Goal: Check status: Check status

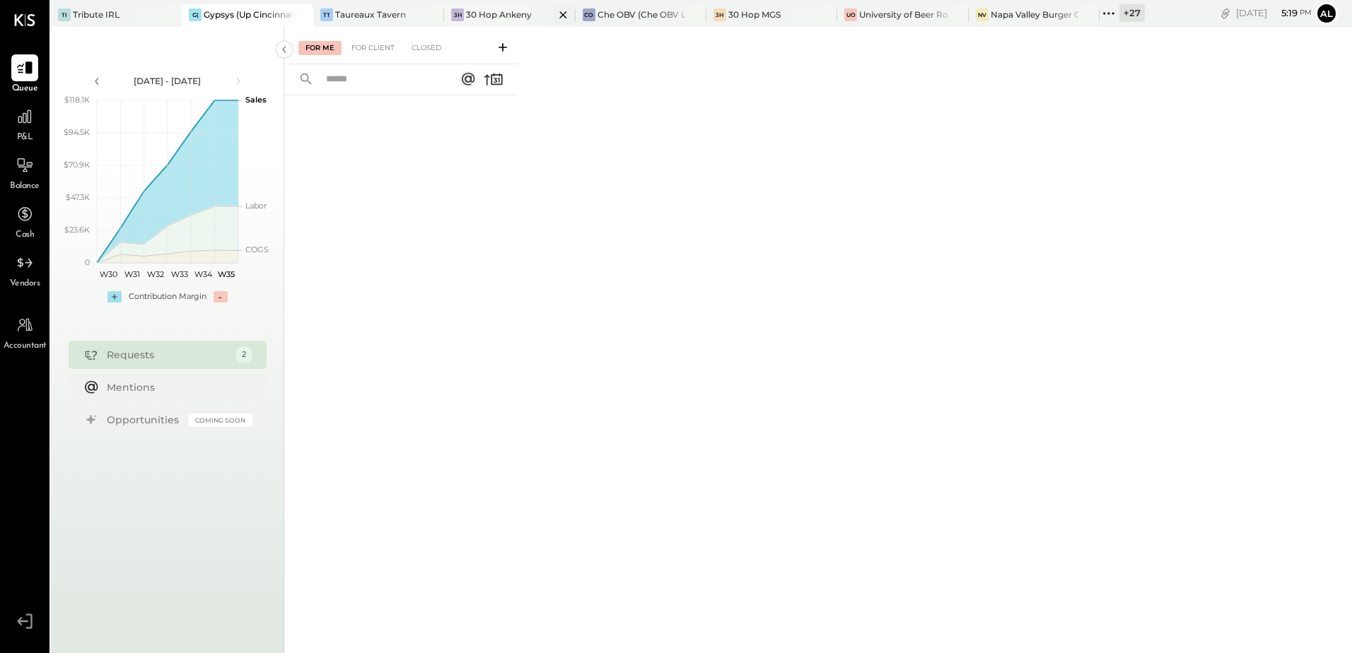
click at [491, 18] on div "30 Hop Ankeny" at bounding box center [499, 14] width 66 height 12
click at [381, 49] on div "For Client" at bounding box center [372, 48] width 57 height 14
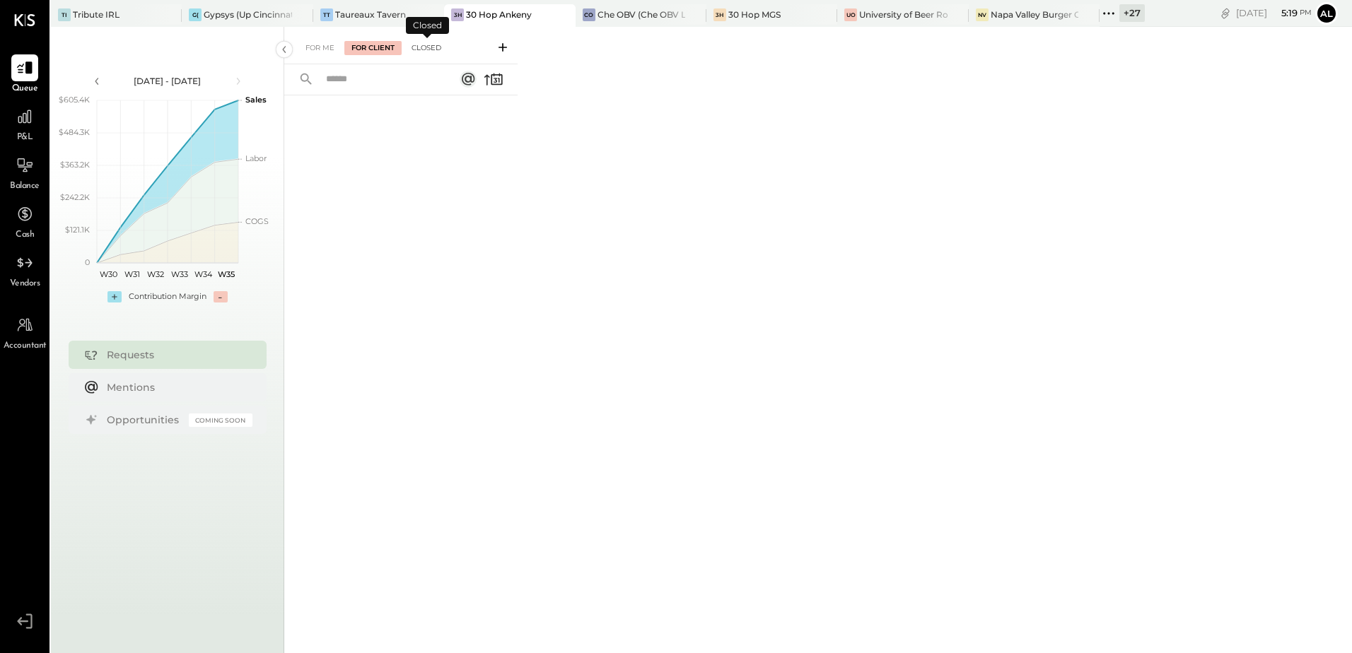
click at [429, 51] on div "Closed" at bounding box center [426, 48] width 44 height 14
